Goal: Browse casually: Explore the website without a specific task or goal

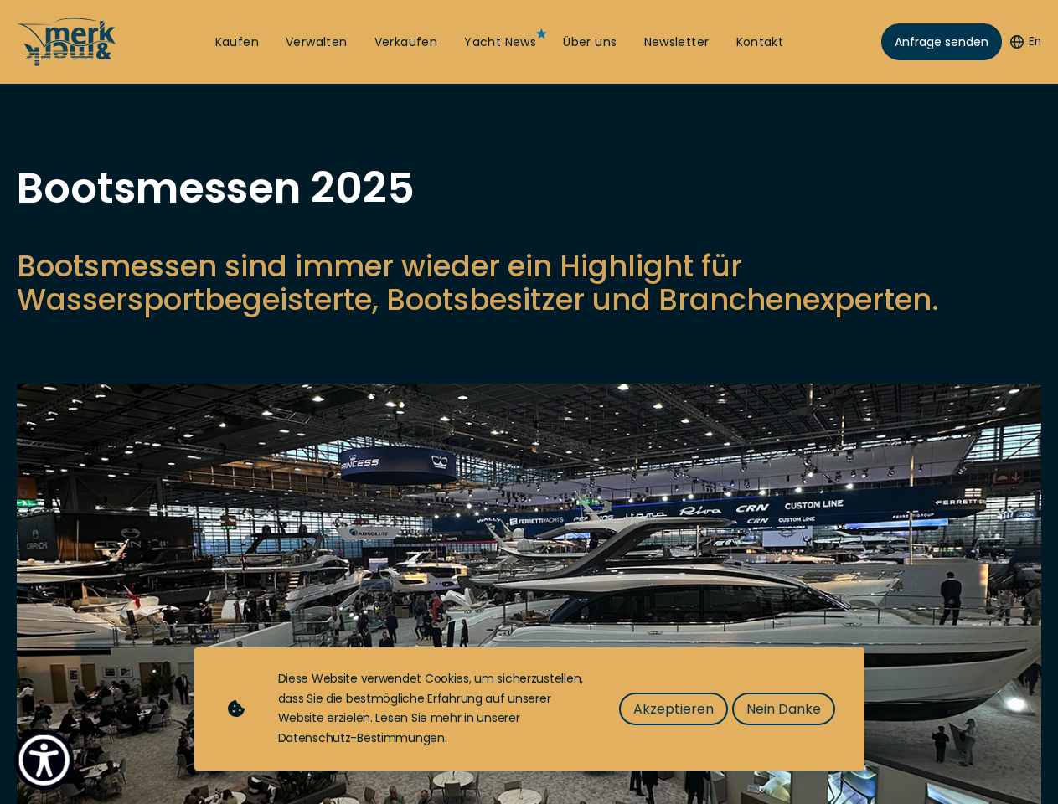
click at [44, 760] on img "Show Accessibility Preferences" at bounding box center [43, 760] width 51 height 51
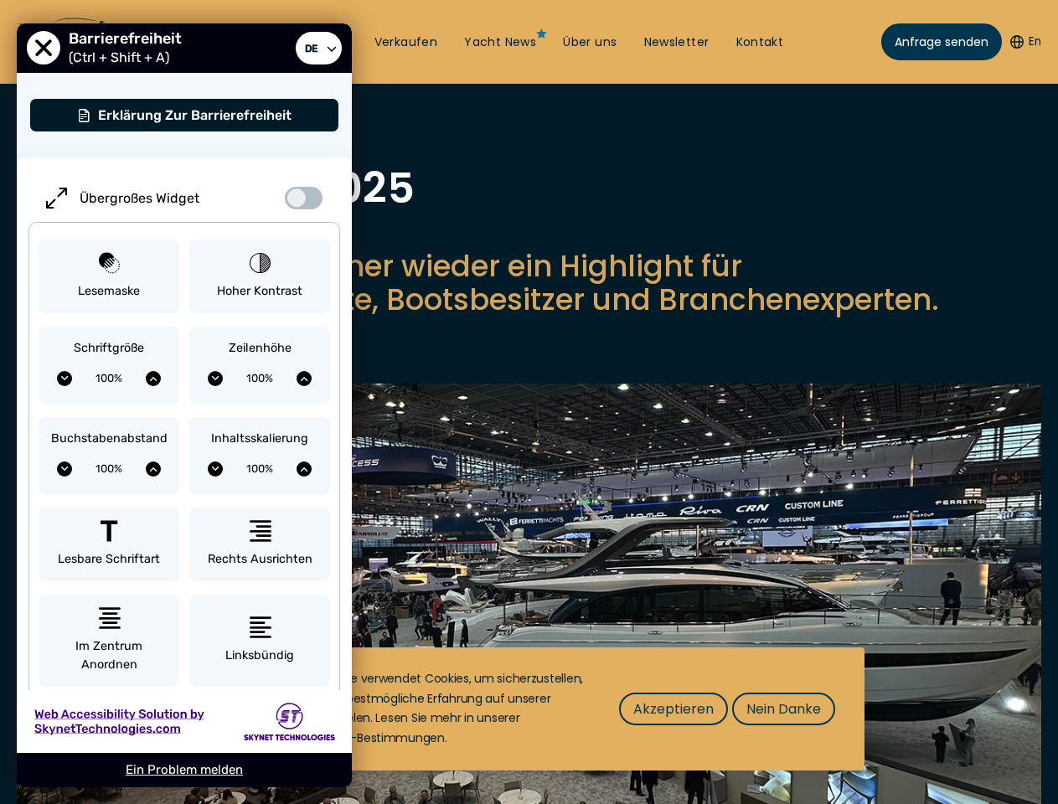
click at [1023, 42] on button "En" at bounding box center [1026, 42] width 31 height 17
click at [529, 317] on p "Bootsmessen sind immer wieder ein Highlight für Wassersportbegeisterte, Bootsbe…" at bounding box center [529, 283] width 1025 height 67
click at [529, 615] on img at bounding box center [529, 628] width 1025 height 489
click at [673, 709] on span "Akzeptieren" at bounding box center [673, 709] width 80 height 21
